Goal: Check status: Check status

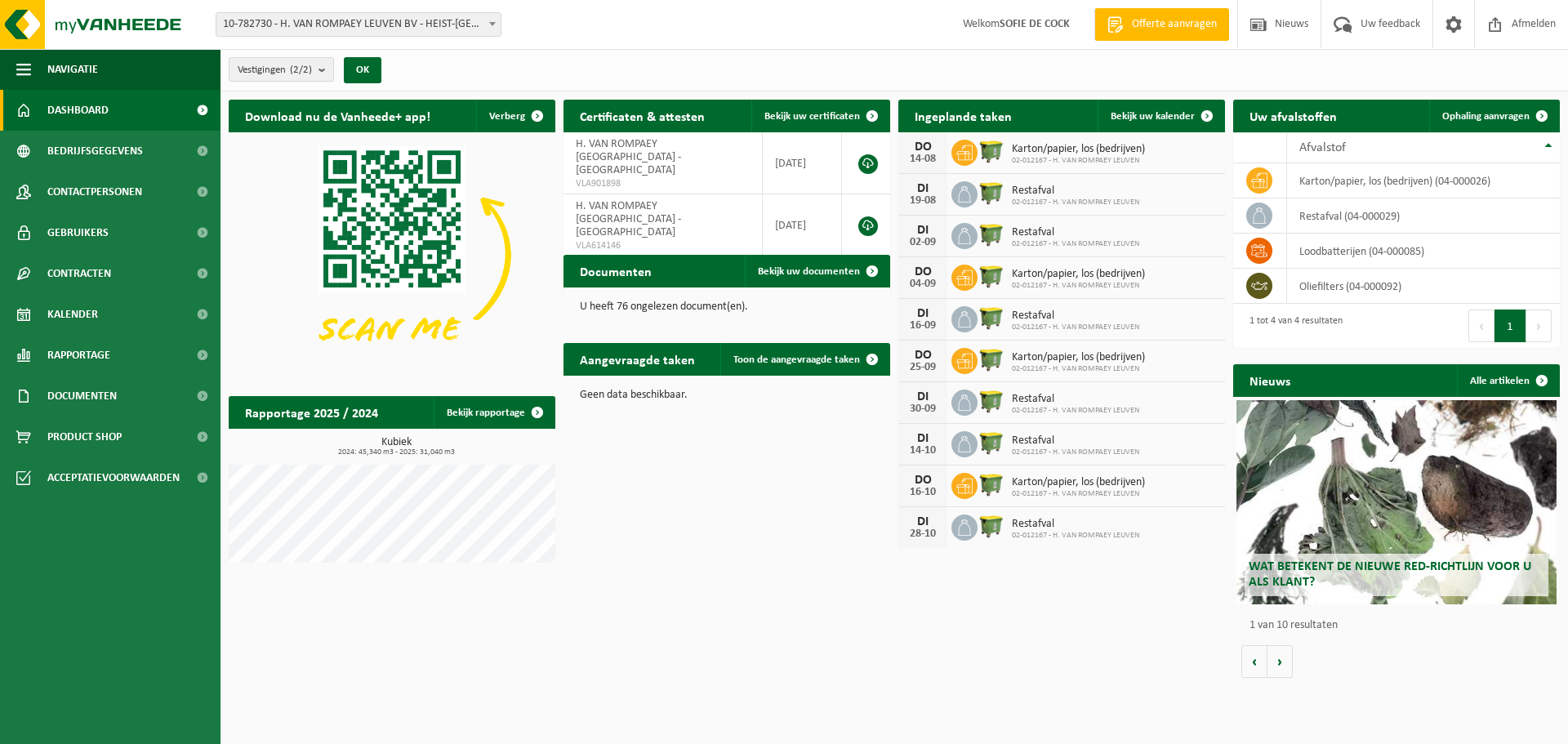
click at [978, 149] on img at bounding box center [991, 150] width 28 height 28
click at [1170, 114] on span "Bekijk uw kalender" at bounding box center [1153, 116] width 84 height 11
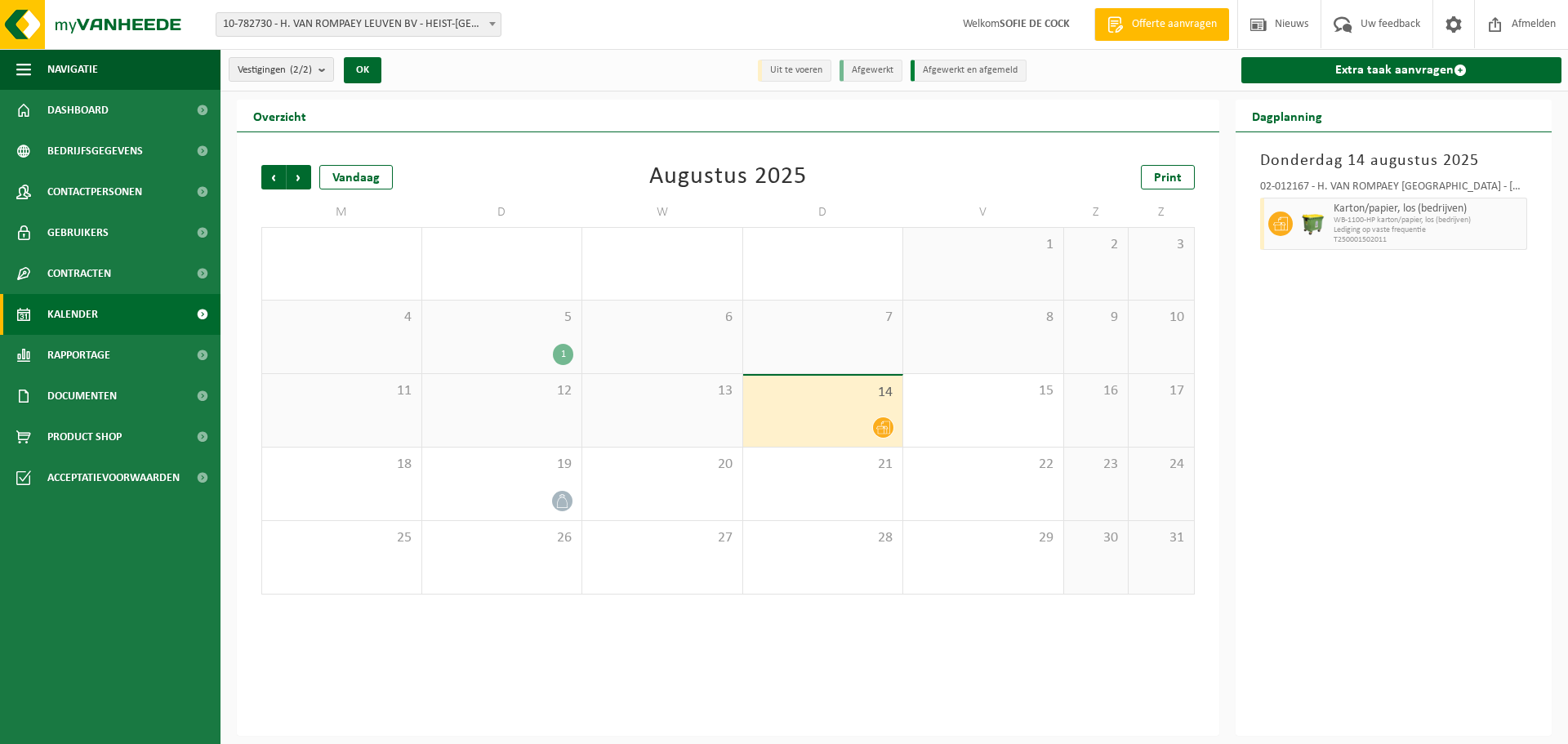
click at [843, 396] on span "14" at bounding box center [823, 393] width 144 height 18
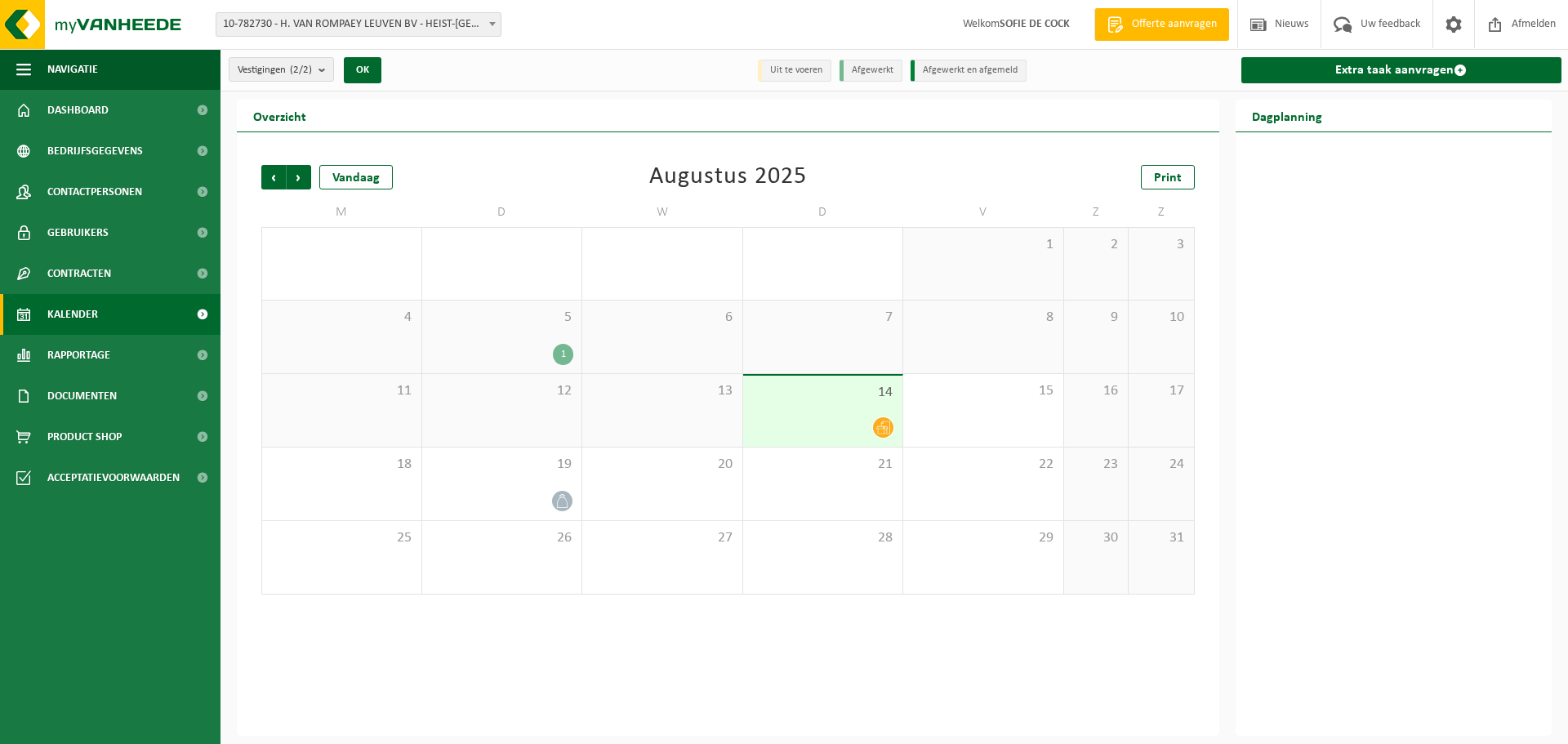
click at [887, 430] on icon at bounding box center [884, 428] width 14 height 13
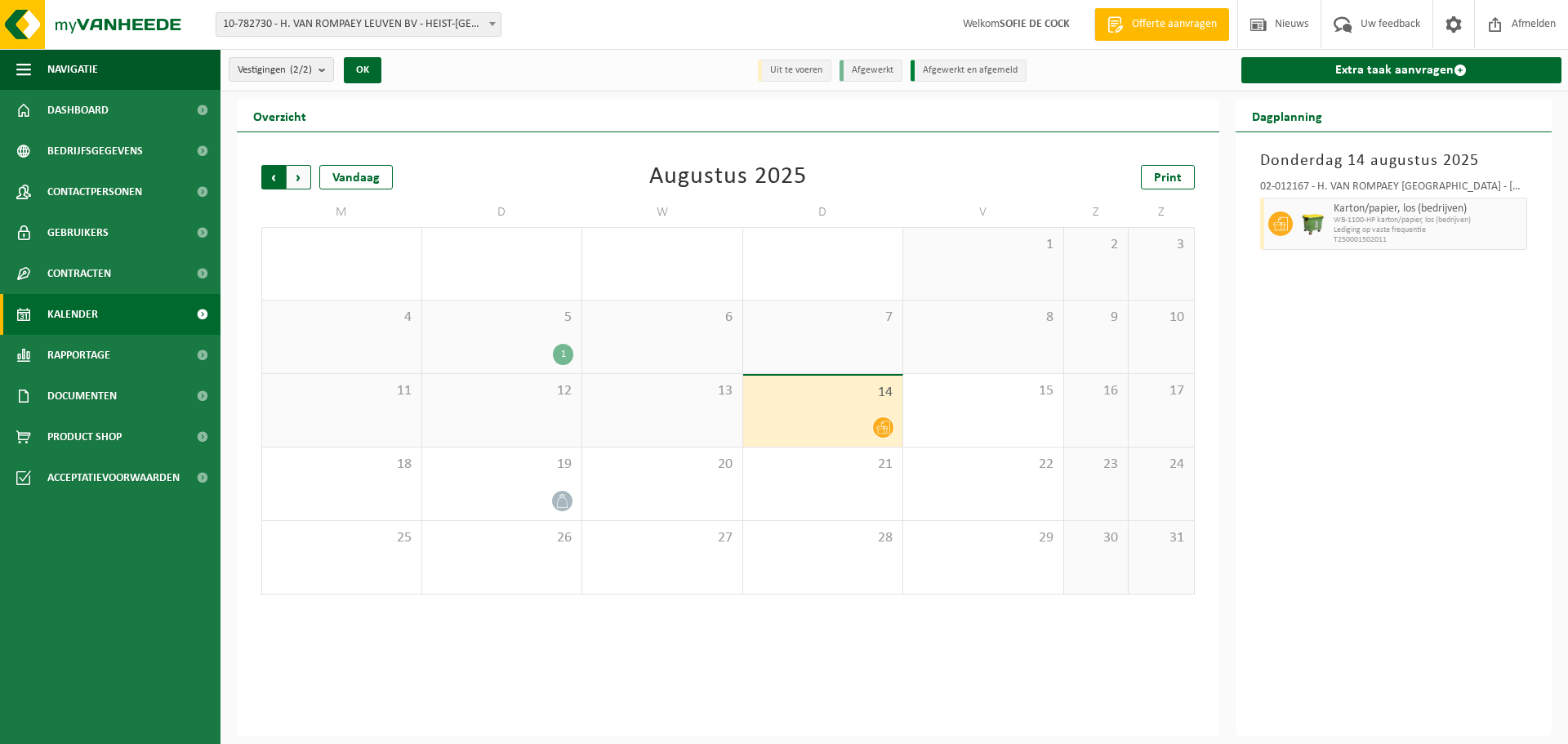
click at [299, 178] on span "Volgende" at bounding box center [298, 176] width 24 height 24
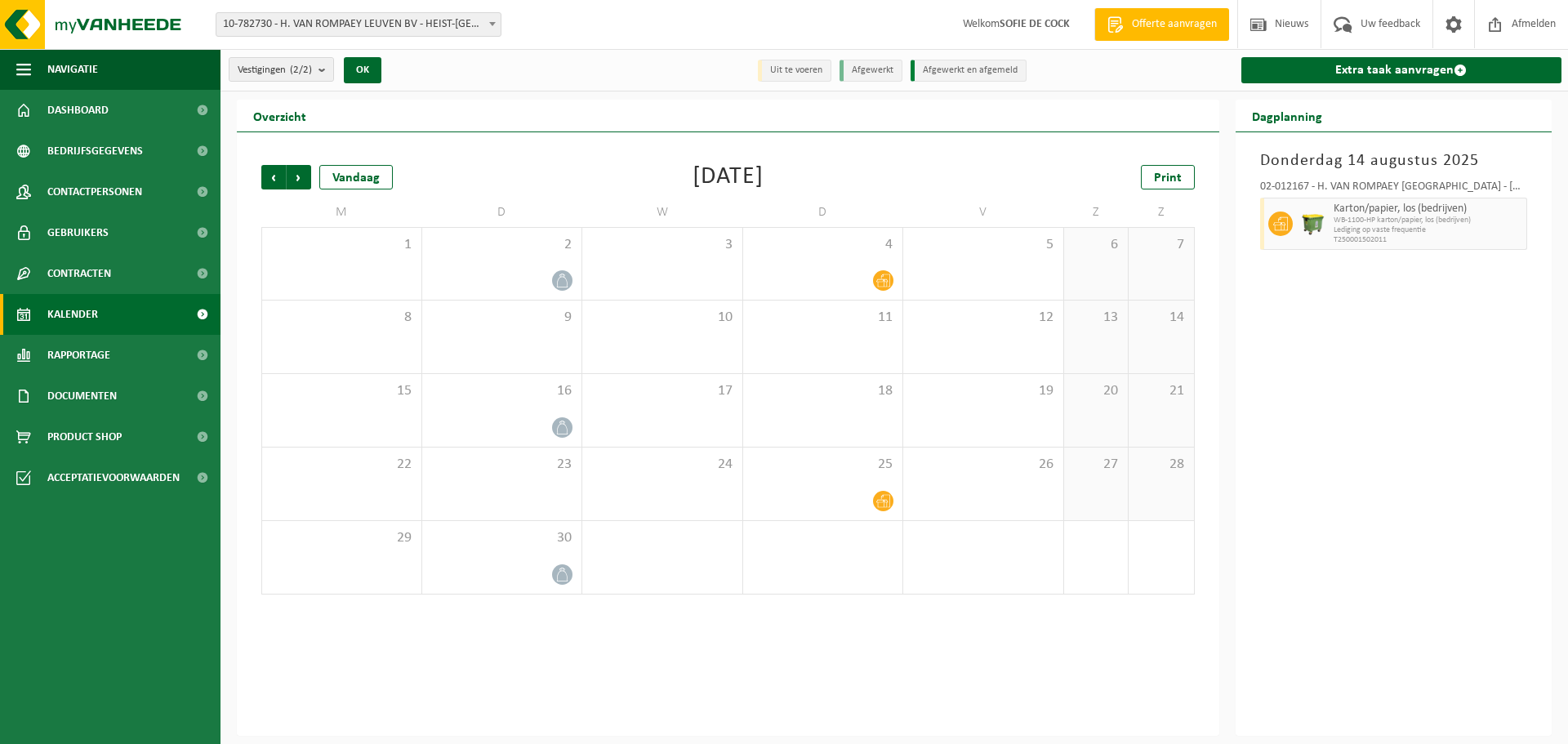
click at [299, 178] on span "Volgende" at bounding box center [298, 176] width 24 height 24
click at [267, 179] on span "Vorige" at bounding box center [273, 176] width 24 height 24
click at [278, 177] on span "Vorige" at bounding box center [273, 176] width 24 height 24
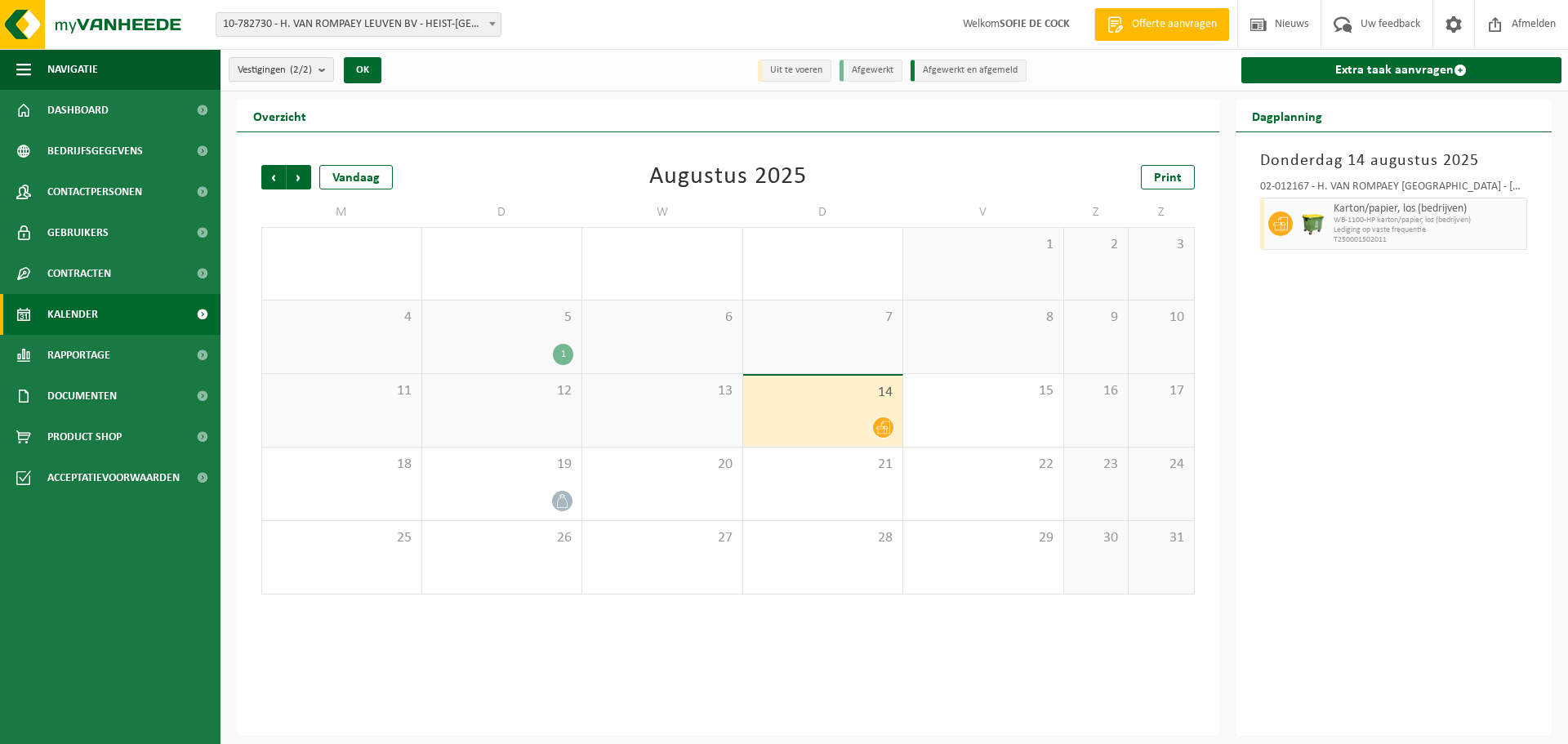
click at [564, 351] on div "1" at bounding box center [563, 355] width 21 height 21
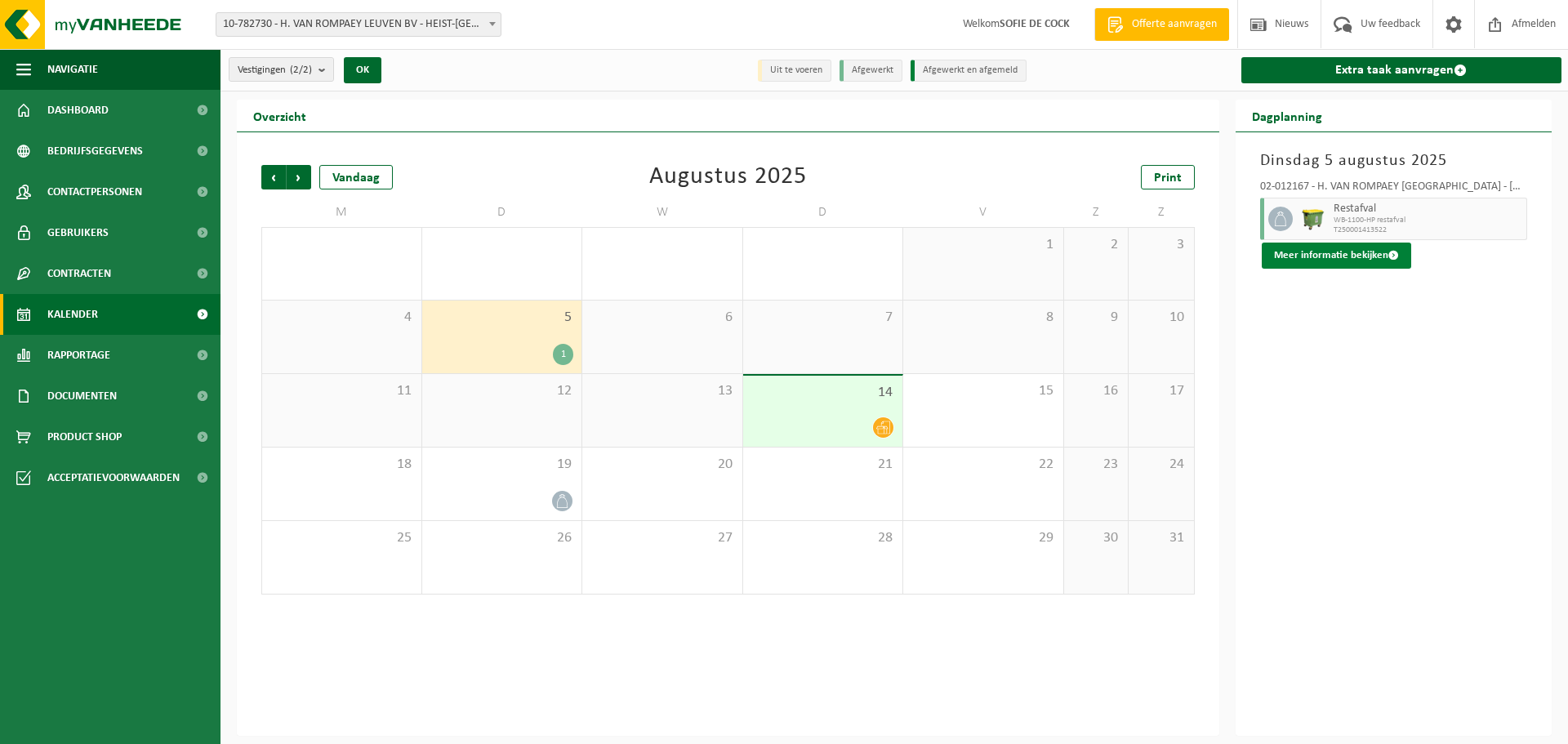
click at [1367, 254] on button "Meer informatie bekijken" at bounding box center [1336, 255] width 150 height 26
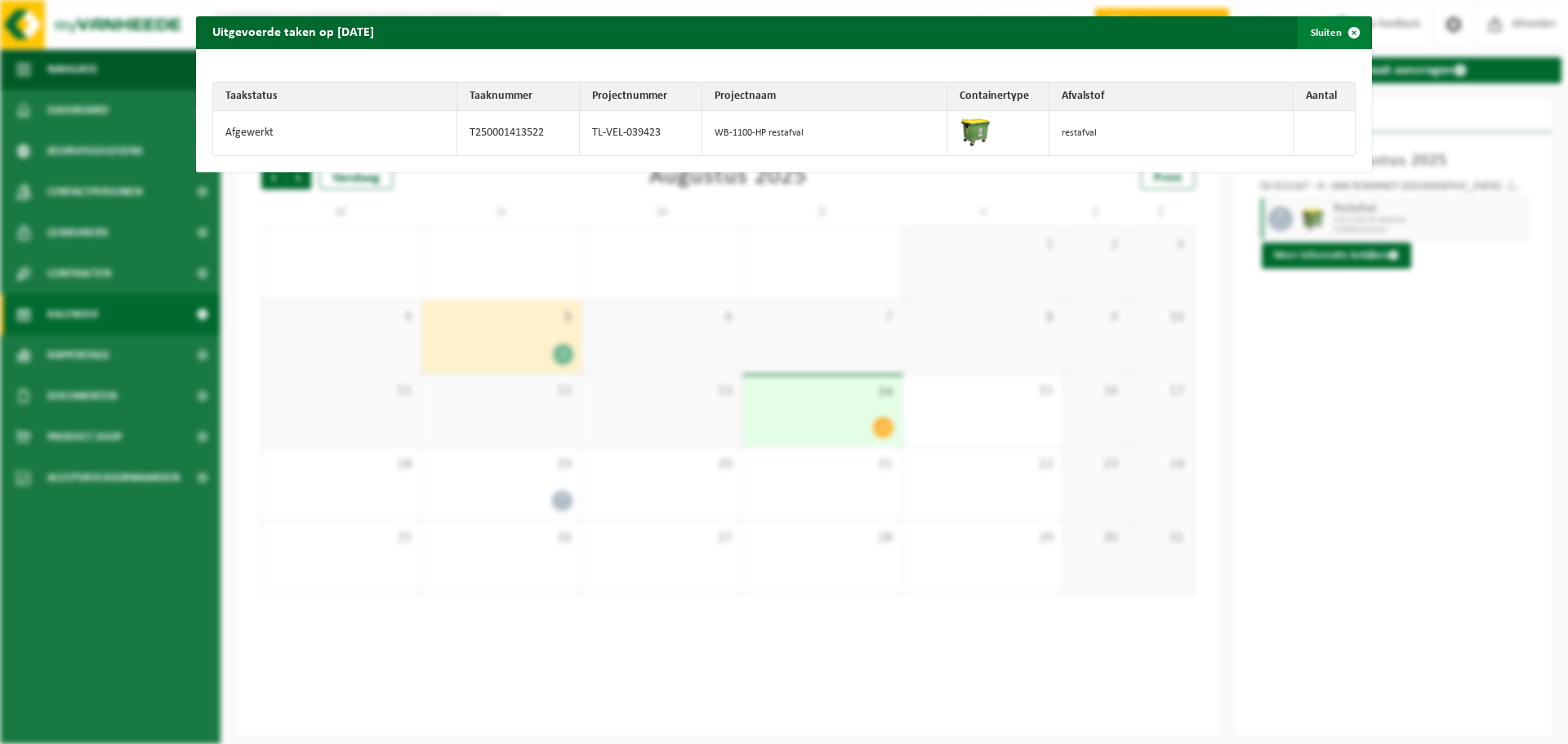
click at [1348, 28] on span "button" at bounding box center [1354, 32] width 32 height 32
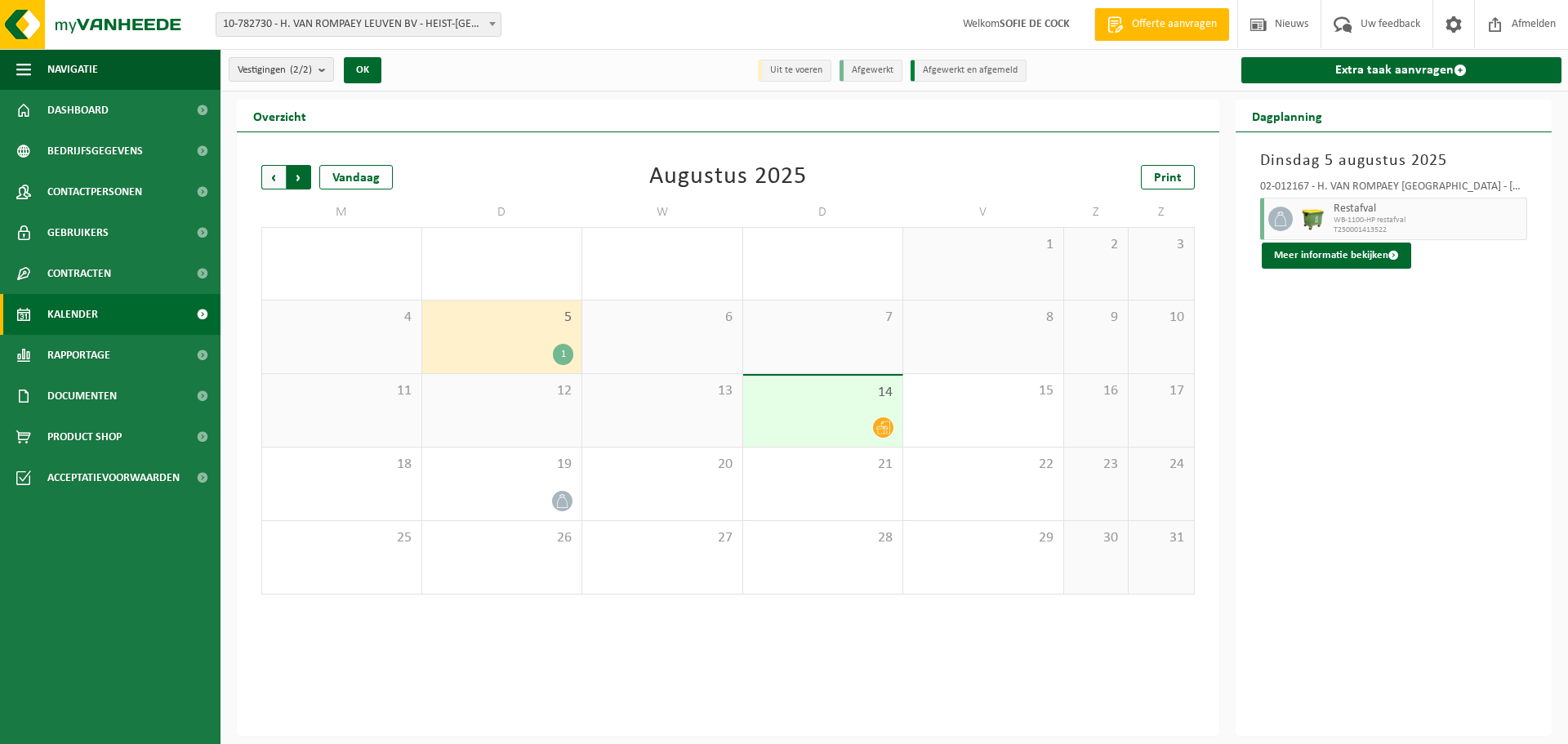
click at [270, 172] on span "Vorige" at bounding box center [273, 176] width 24 height 24
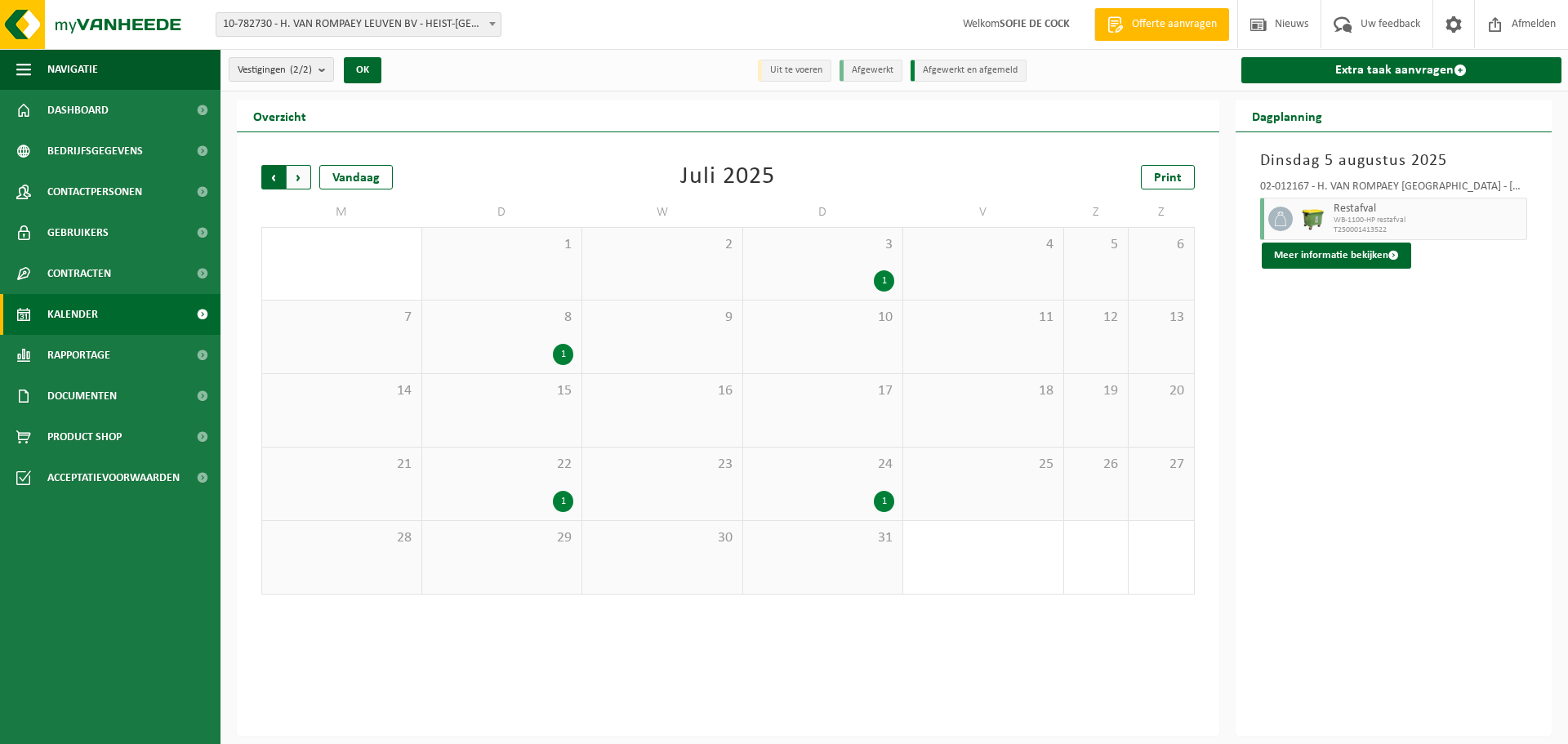
click at [294, 172] on span "Volgende" at bounding box center [298, 176] width 24 height 24
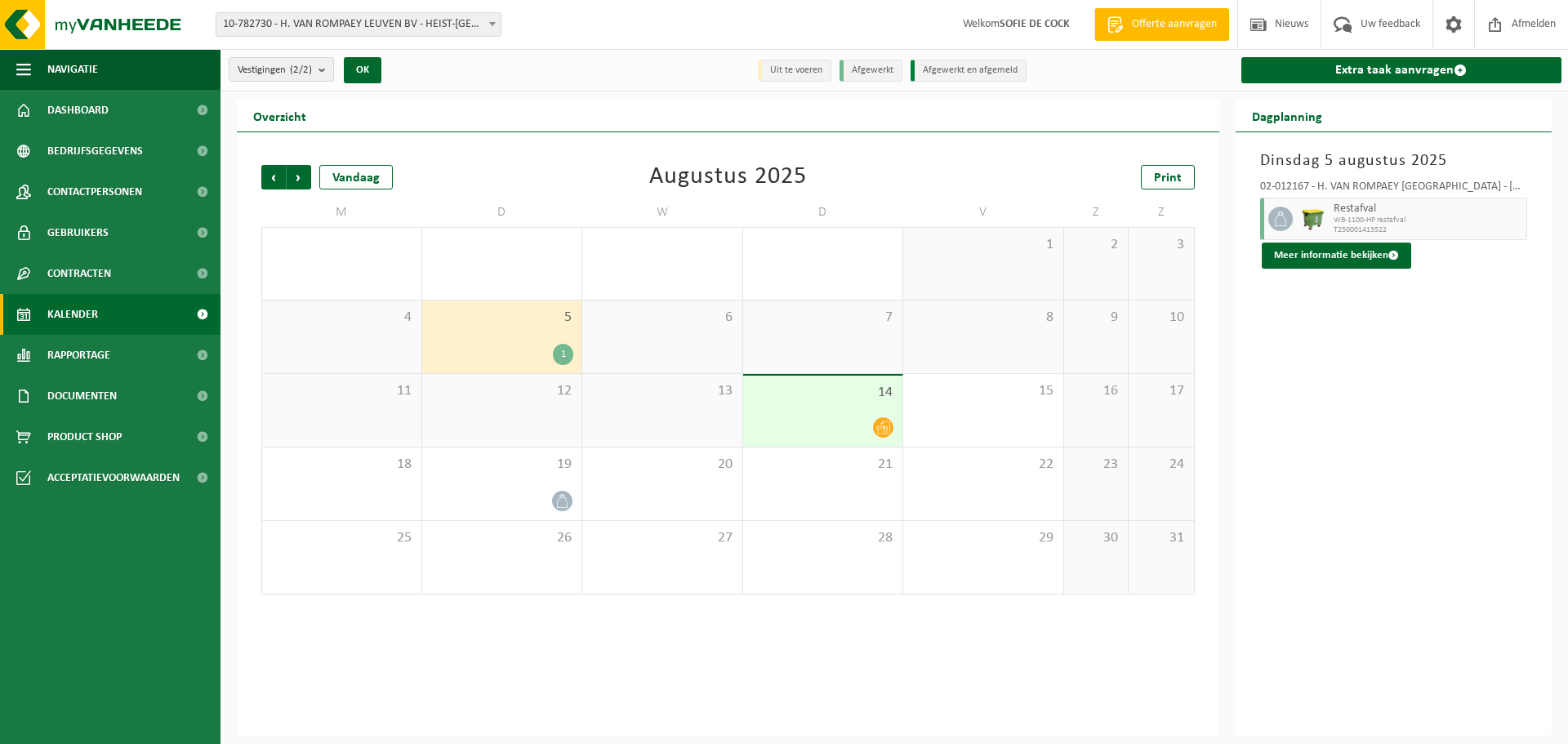
click at [895, 429] on div "14" at bounding box center [823, 411] width 160 height 71
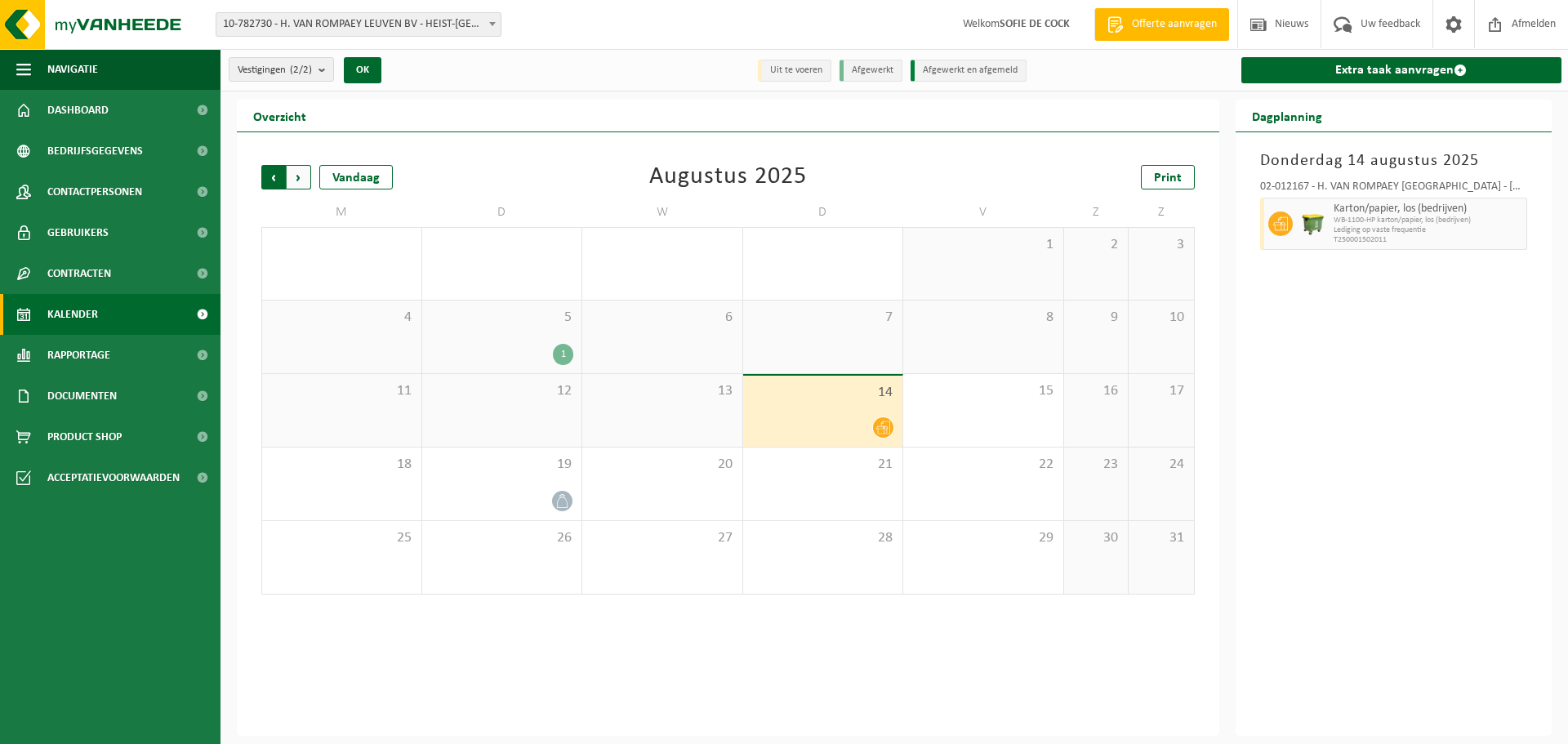
click at [297, 175] on span "Volgende" at bounding box center [298, 176] width 24 height 24
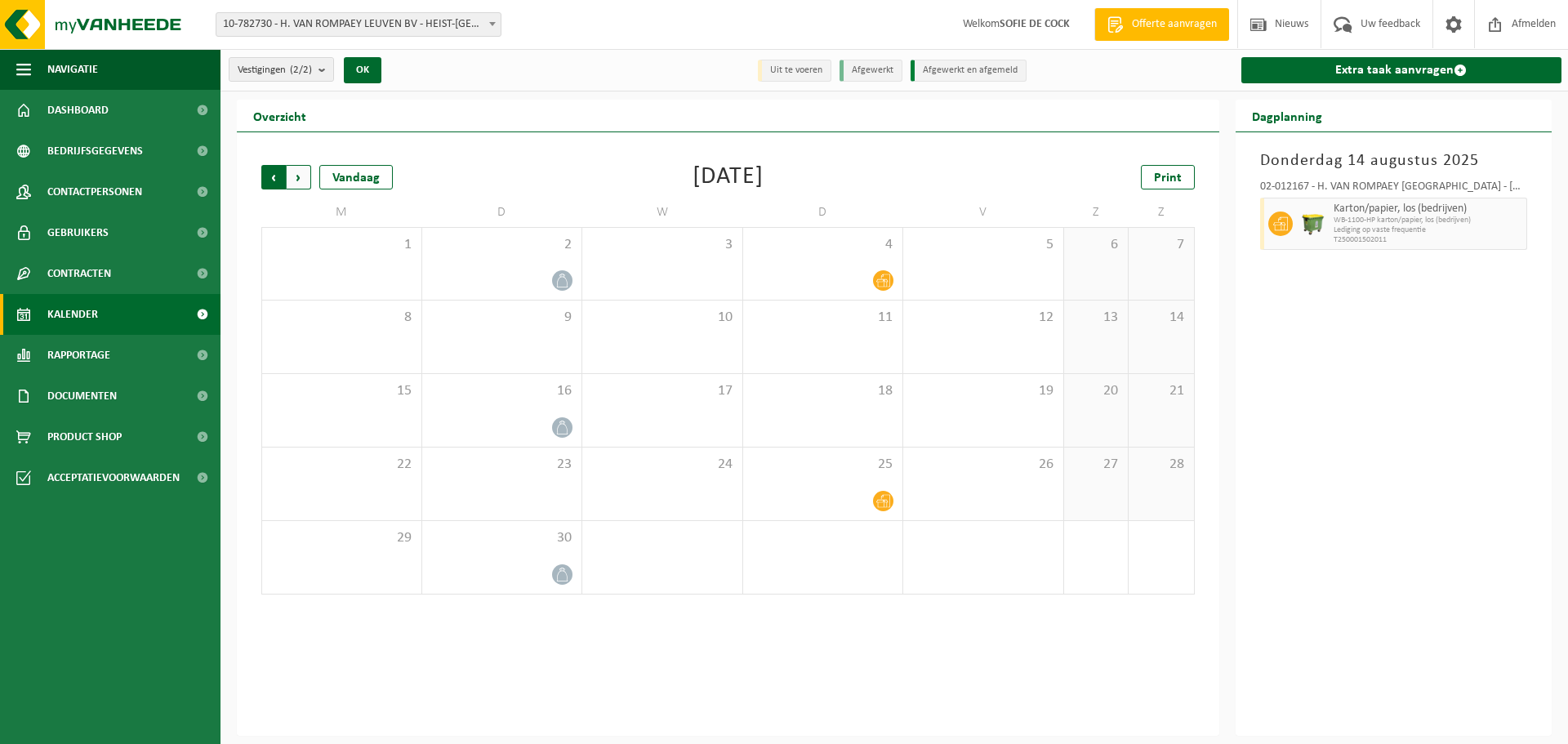
click at [296, 172] on span "Volgende" at bounding box center [298, 176] width 24 height 24
click at [301, 175] on span "Volgende" at bounding box center [298, 176] width 24 height 24
click at [275, 177] on span "Vorige" at bounding box center [273, 176] width 24 height 24
click at [275, 176] on span "Vorige" at bounding box center [273, 176] width 24 height 24
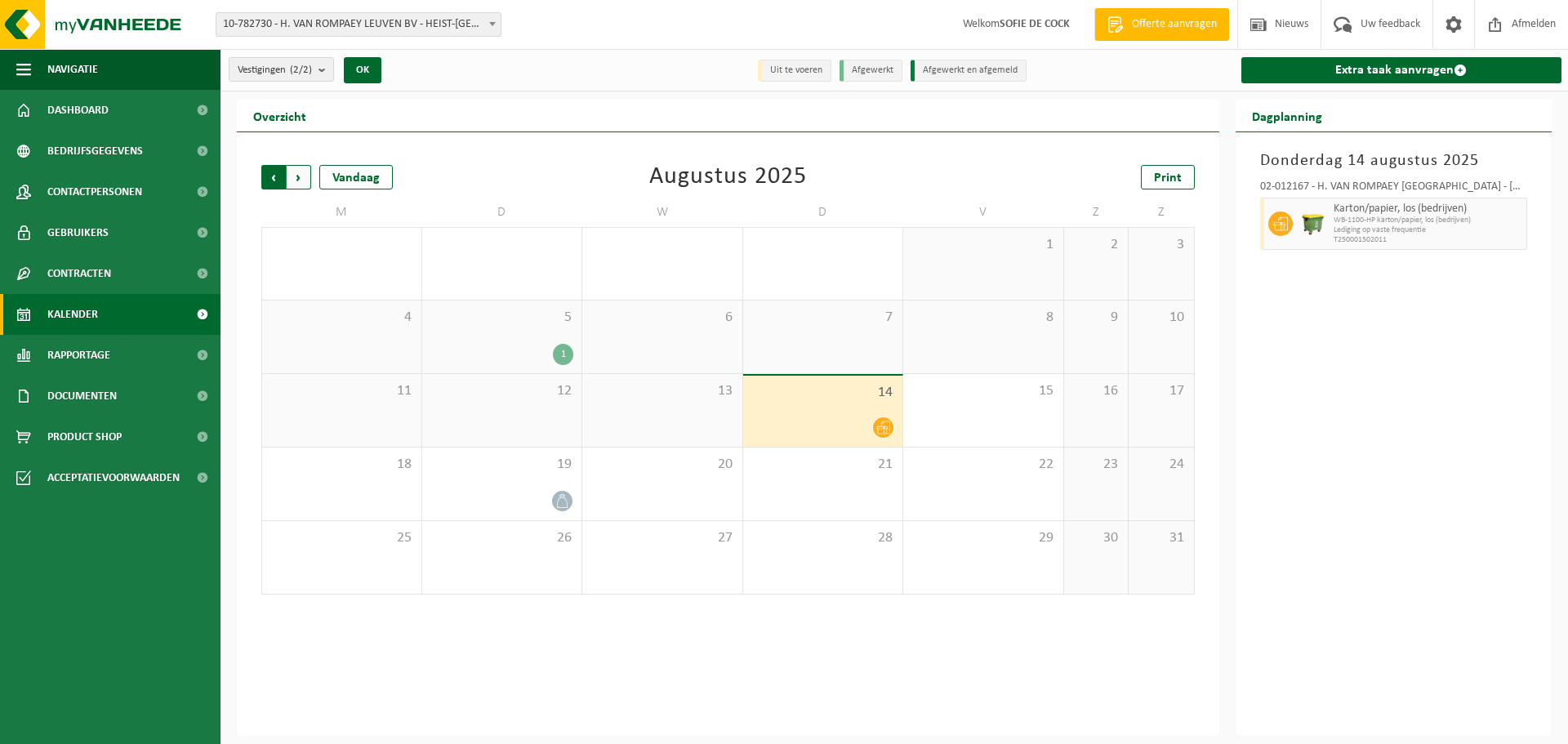
click at [299, 183] on span "Volgende" at bounding box center [298, 176] width 24 height 24
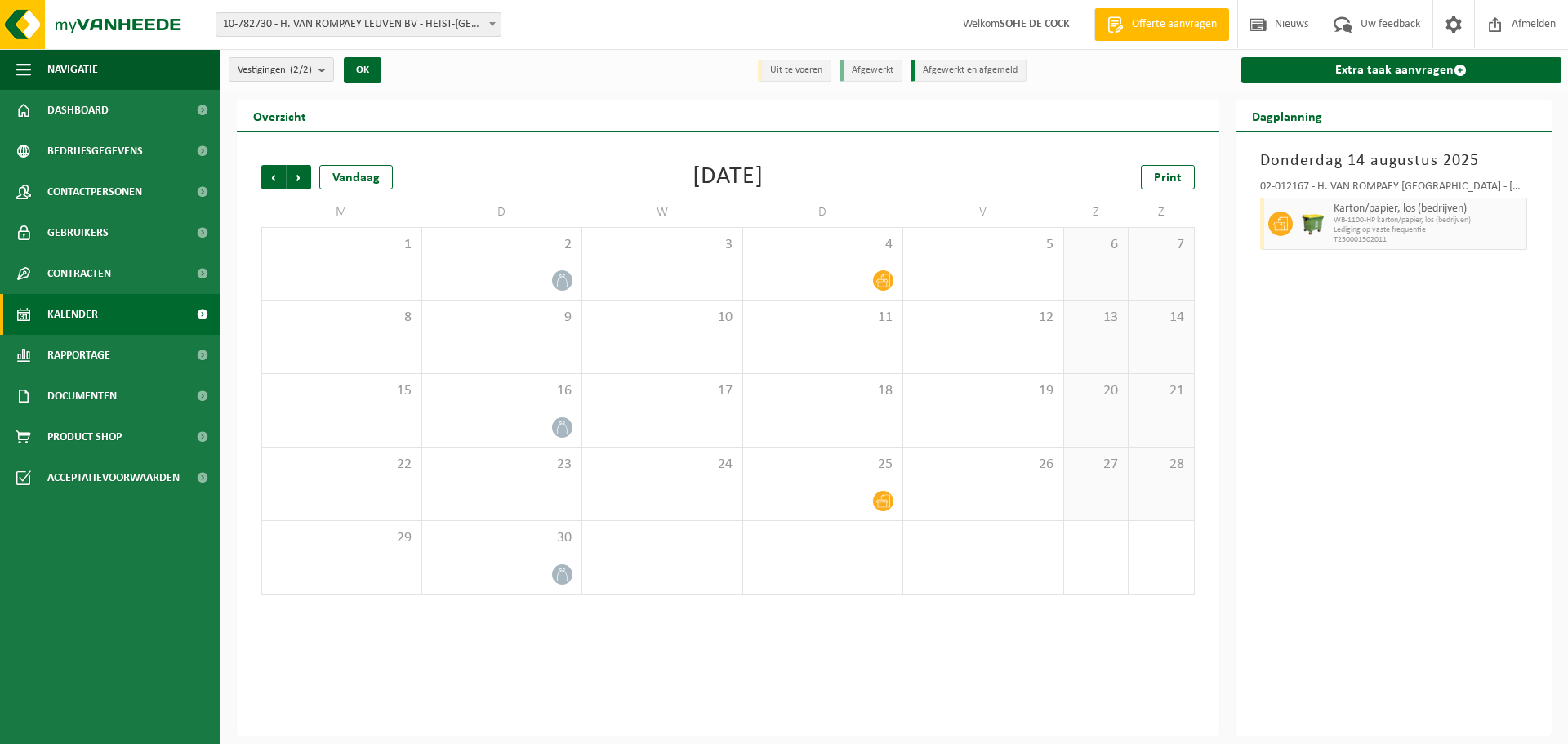
click at [299, 183] on span "Volgende" at bounding box center [298, 176] width 24 height 24
click at [305, 184] on span "Volgende" at bounding box center [298, 176] width 24 height 24
